Goal: Task Accomplishment & Management: Use online tool/utility

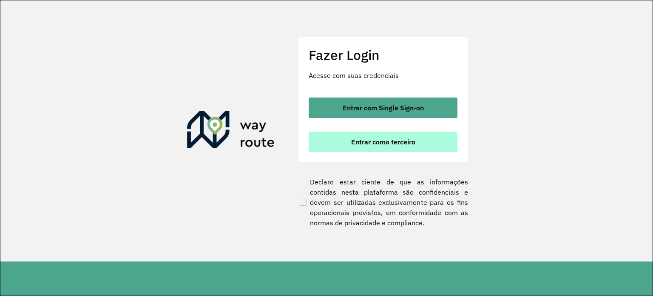
click at [376, 147] on button "Entrar como terceiro" at bounding box center [383, 141] width 149 height 20
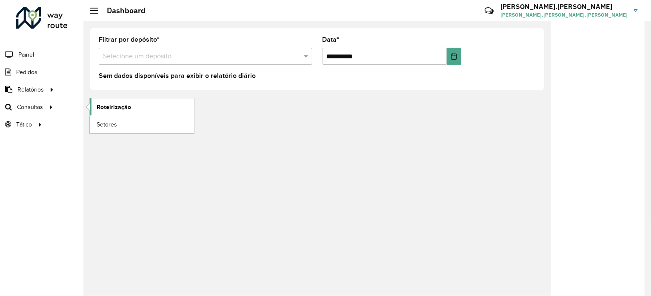
click at [99, 109] on span "Roteirização" at bounding box center [114, 106] width 34 height 9
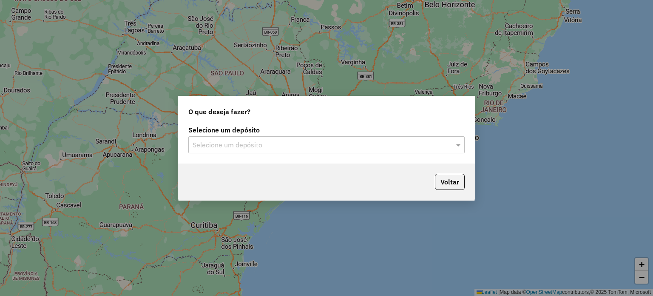
click at [315, 146] on input "text" at bounding box center [318, 145] width 251 height 10
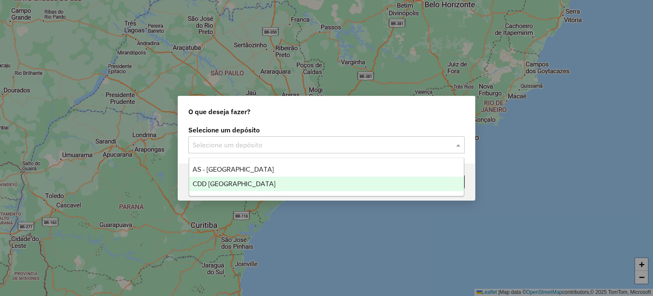
click at [263, 176] on div "CDD [GEOGRAPHIC_DATA]" at bounding box center [326, 183] width 275 height 14
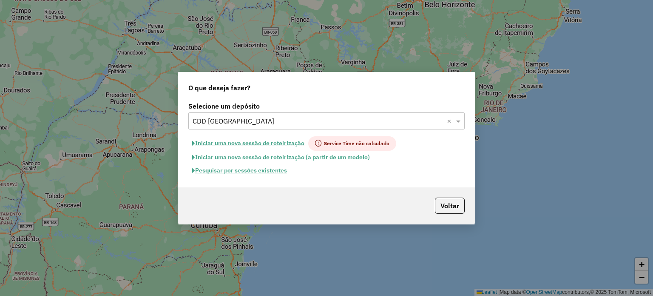
click at [255, 172] on button "Pesquisar por sessões existentes" at bounding box center [239, 170] width 102 height 13
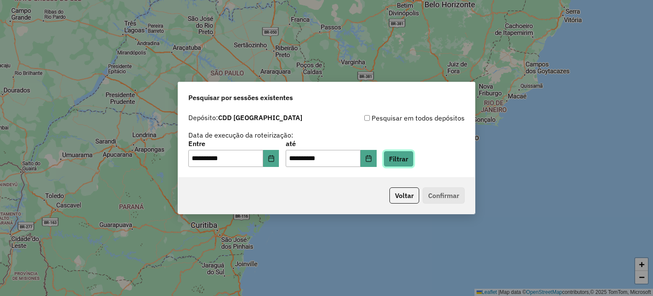
click at [414, 165] on button "Filtrar" at bounding box center [399, 159] width 30 height 16
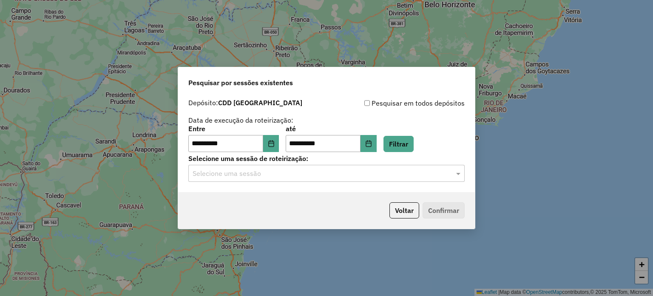
click at [329, 175] on input "text" at bounding box center [318, 173] width 251 height 10
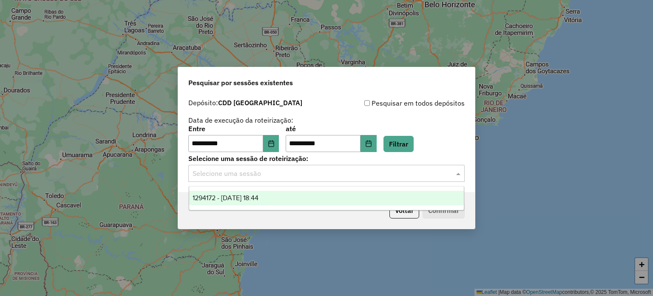
click at [259, 197] on span "1294172 - 14/10/2025 18:44" at bounding box center [226, 197] width 66 height 7
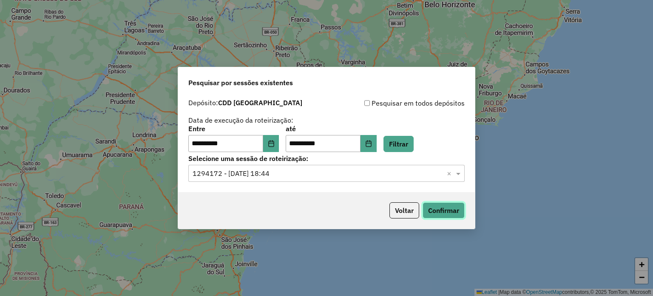
click at [442, 213] on button "Confirmar" at bounding box center [444, 210] width 42 height 16
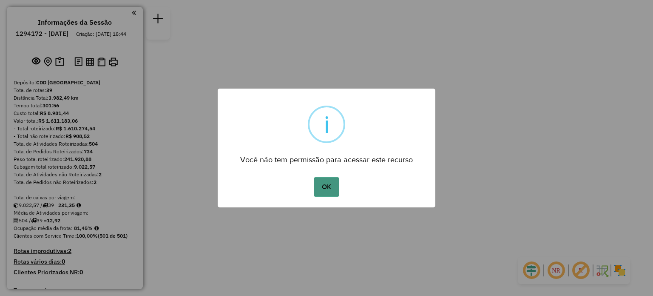
click at [334, 187] on button "OK" at bounding box center [326, 187] width 25 height 20
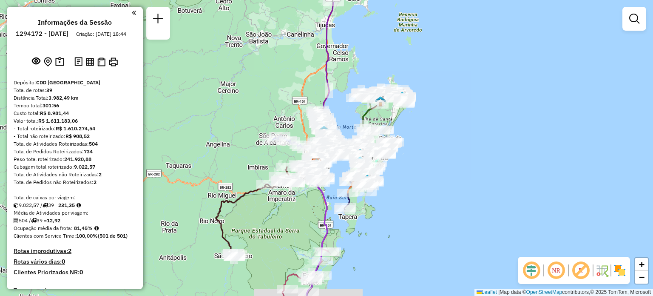
drag, startPoint x: 303, startPoint y: 206, endPoint x: 288, endPoint y: 217, distance: 18.9
click at [291, 222] on div "Janela de atendimento Grade de atendimento Capacidade Transportadoras Veículos …" at bounding box center [326, 148] width 653 height 296
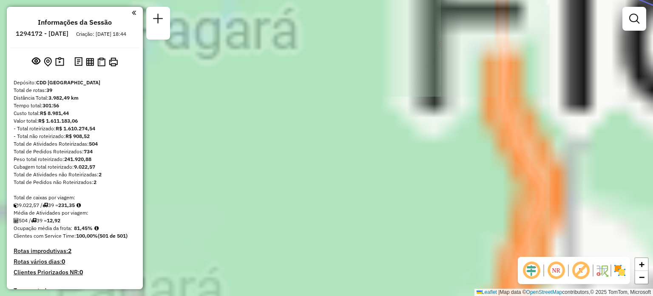
drag, startPoint x: 325, startPoint y: 169, endPoint x: 297, endPoint y: 95, distance: 78.6
click at [309, 103] on div "Janela de atendimento Grade de atendimento Capacidade Transportadoras Veículos …" at bounding box center [326, 148] width 653 height 296
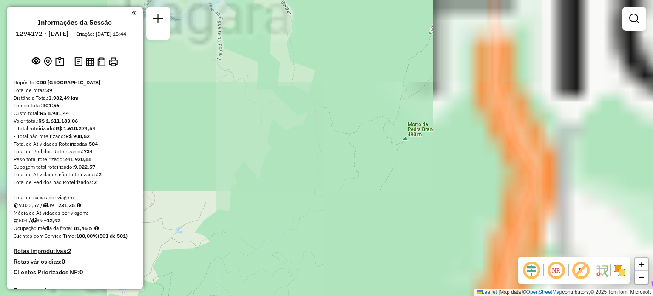
drag, startPoint x: 345, startPoint y: 154, endPoint x: 315, endPoint y: 125, distance: 41.8
click at [323, 131] on div "Janela de atendimento Grade de atendimento Capacidade Transportadoras Veículos …" at bounding box center [326, 148] width 653 height 296
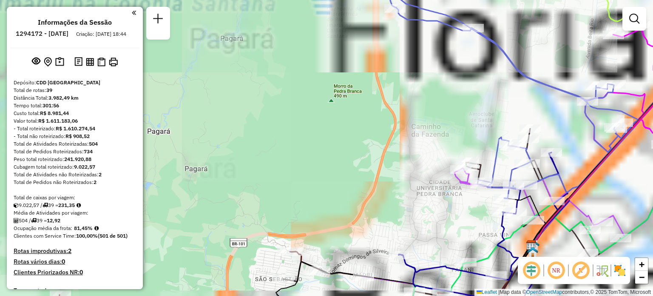
drag, startPoint x: 383, startPoint y: 170, endPoint x: 349, endPoint y: 136, distance: 47.8
click at [350, 138] on div "Janela de atendimento Grade de atendimento Capacidade Transportadoras Veículos …" at bounding box center [326, 148] width 653 height 296
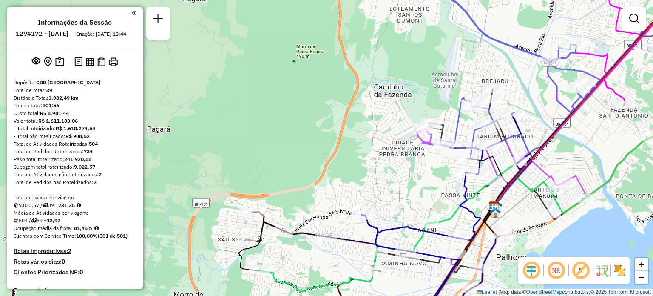
drag, startPoint x: 437, startPoint y: 199, endPoint x: 458, endPoint y: 147, distance: 56.2
click at [459, 152] on div "Rota 34 - Placa FPT5E12 05089604 - BAR DO BOI Janela de atendimento Grade de at…" at bounding box center [326, 148] width 653 height 296
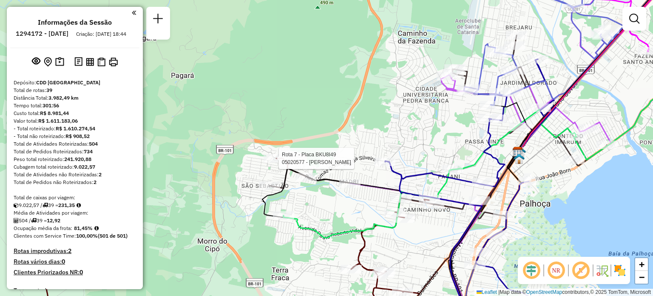
select select "**********"
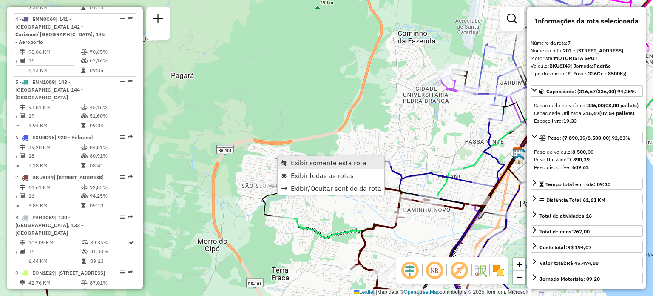
scroll to position [626, 0]
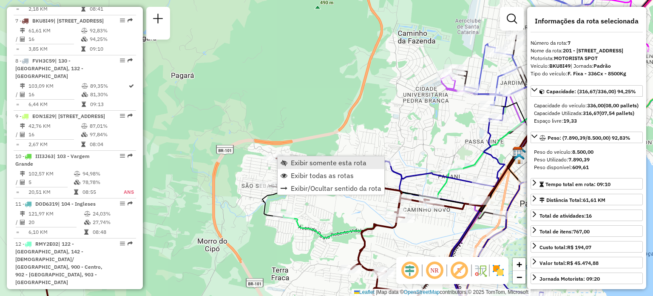
click at [292, 159] on span "Exibir somente esta rota" at bounding box center [329, 162] width 76 height 7
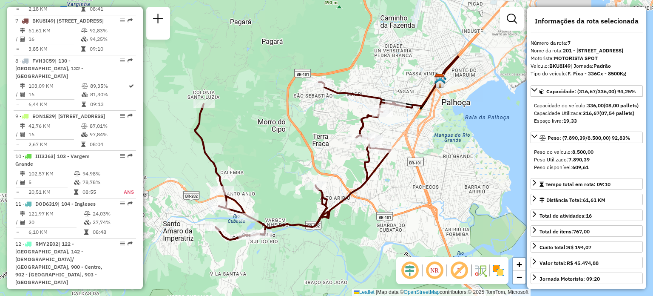
drag, startPoint x: 313, startPoint y: 159, endPoint x: 323, endPoint y: 124, distance: 36.2
click at [316, 139] on div "Janela de atendimento Grade de atendimento Capacidade Transportadoras Veículos …" at bounding box center [326, 148] width 653 height 296
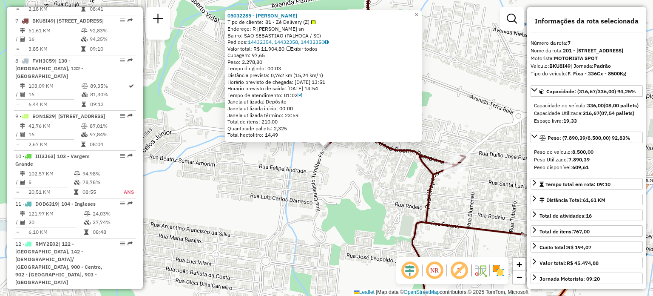
click at [338, 219] on div "05032285 - [PERSON_NAME] PET Tipo de cliente: 81 - Zé Delivery (Z) Endereço: R …" at bounding box center [326, 148] width 653 height 296
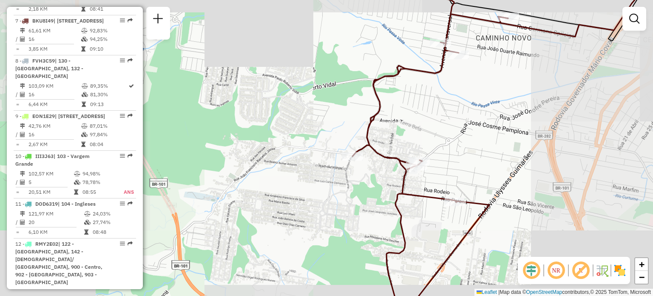
drag, startPoint x: 325, startPoint y: 210, endPoint x: 449, endPoint y: 163, distance: 133.0
click at [446, 162] on div "Janela de atendimento Grade de atendimento Capacidade Transportadoras Veículos …" at bounding box center [326, 148] width 653 height 296
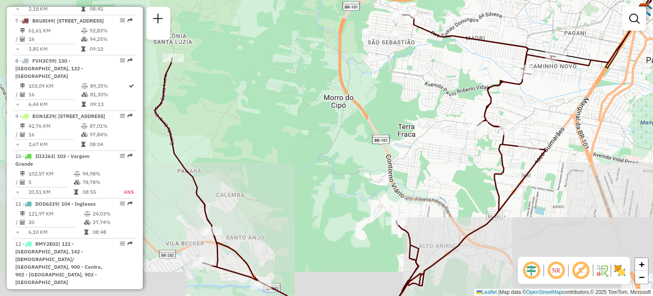
drag, startPoint x: 374, startPoint y: 186, endPoint x: 402, endPoint y: 159, distance: 38.5
click at [402, 159] on div "Janela de atendimento Grade de atendimento Capacidade Transportadoras Veículos …" at bounding box center [326, 148] width 653 height 296
